Goal: Task Accomplishment & Management: Use online tool/utility

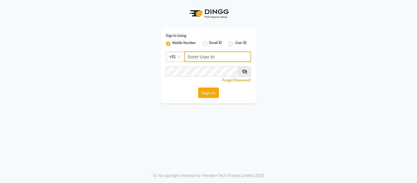
click at [215, 58] on input "Username" at bounding box center [217, 56] width 67 height 10
type input "8750002626"
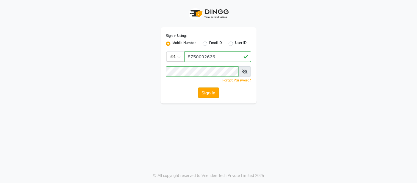
click at [209, 91] on button "Sign In" at bounding box center [208, 92] width 21 height 10
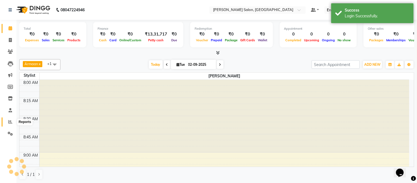
click at [9, 119] on span at bounding box center [10, 122] width 10 height 6
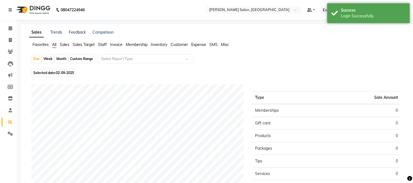
click at [105, 43] on span "Staff" at bounding box center [102, 44] width 9 height 5
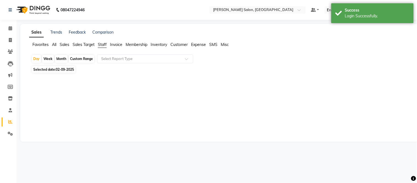
click at [64, 56] on div "Month" at bounding box center [61, 59] width 13 height 8
select select "9"
select select "2025"
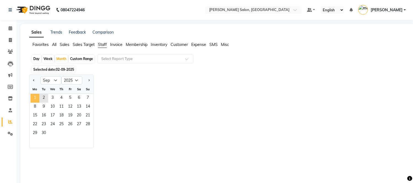
click at [38, 94] on span "1" at bounding box center [35, 98] width 9 height 9
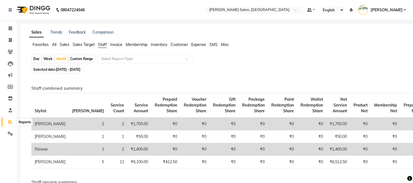
click at [11, 119] on span at bounding box center [10, 122] width 10 height 6
click at [62, 56] on div "Month" at bounding box center [61, 59] width 13 height 8
select select "9"
select select "2025"
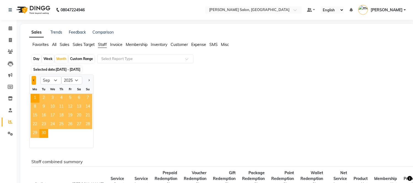
click at [32, 78] on button "Previous month" at bounding box center [34, 80] width 4 height 9
select select "8"
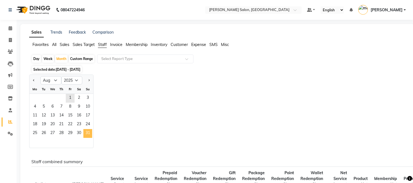
click at [87, 130] on span "31" at bounding box center [87, 133] width 9 height 9
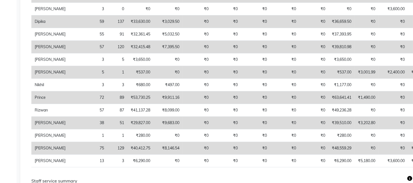
scroll to position [205, 0]
